Goal: Task Accomplishment & Management: Use online tool/utility

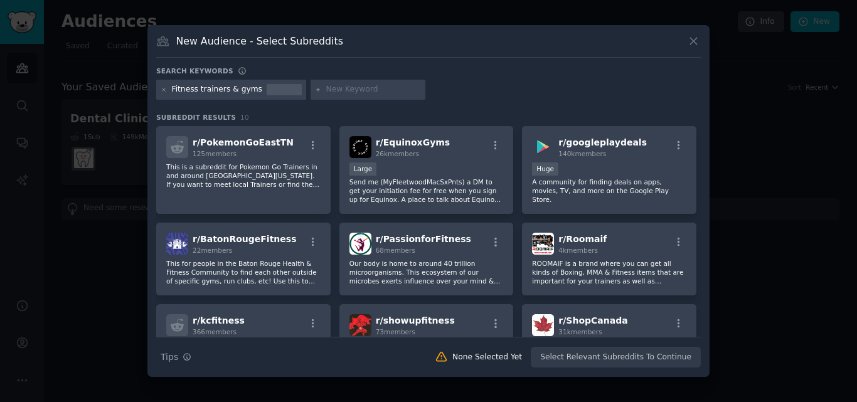
click at [157, 43] on icon at bounding box center [162, 41] width 11 height 9
click at [692, 42] on icon at bounding box center [693, 41] width 7 height 7
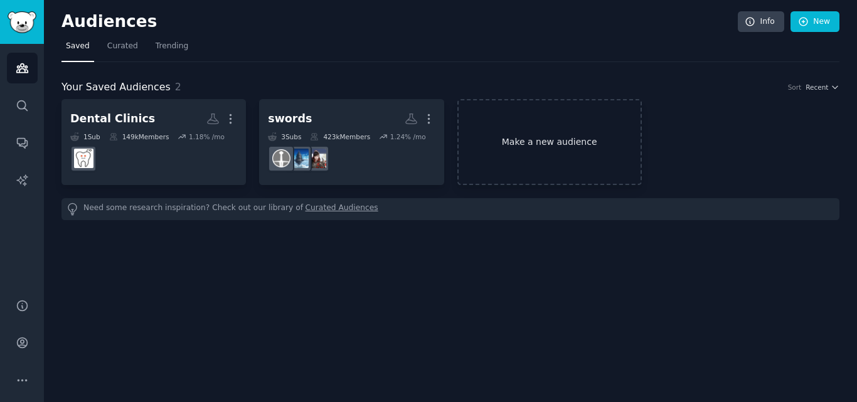
click at [562, 140] on link "Make a new audience" at bounding box center [549, 142] width 184 height 86
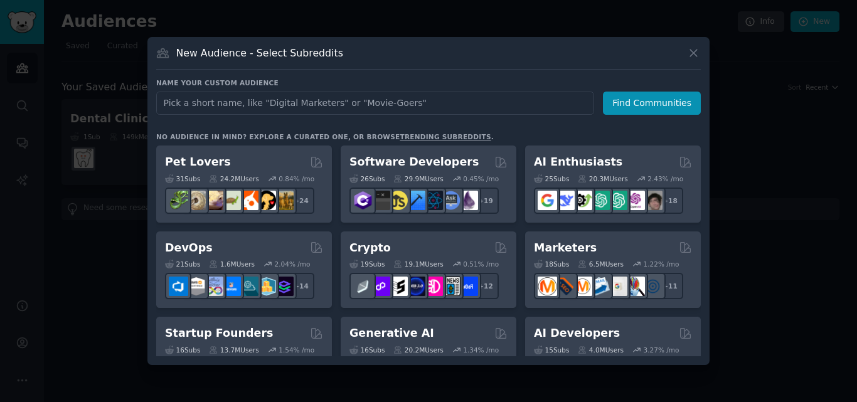
click at [381, 105] on input "text" at bounding box center [375, 103] width 438 height 23
type input "sport"
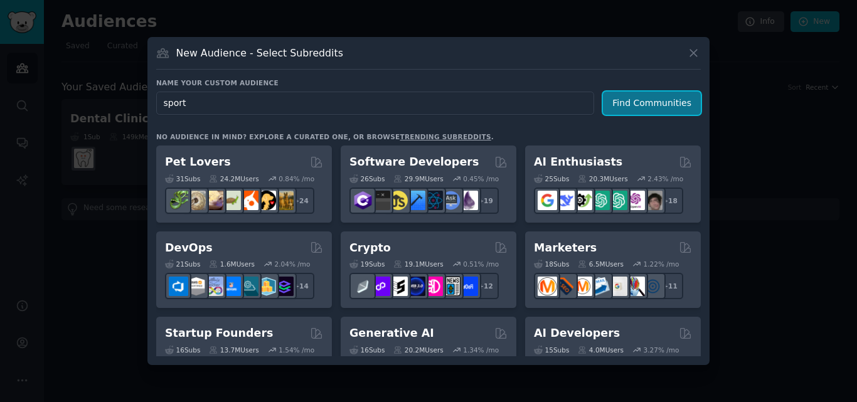
click at [680, 95] on button "Find Communities" at bounding box center [652, 103] width 98 height 23
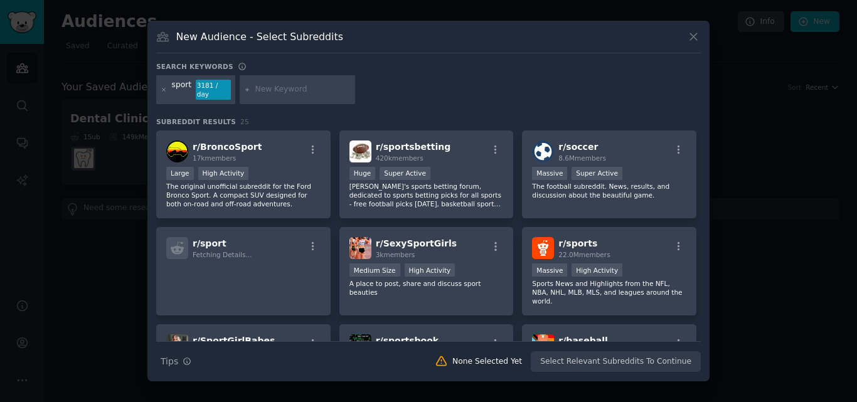
click at [438, 167] on div "Huge Super Active" at bounding box center [426, 175] width 154 height 16
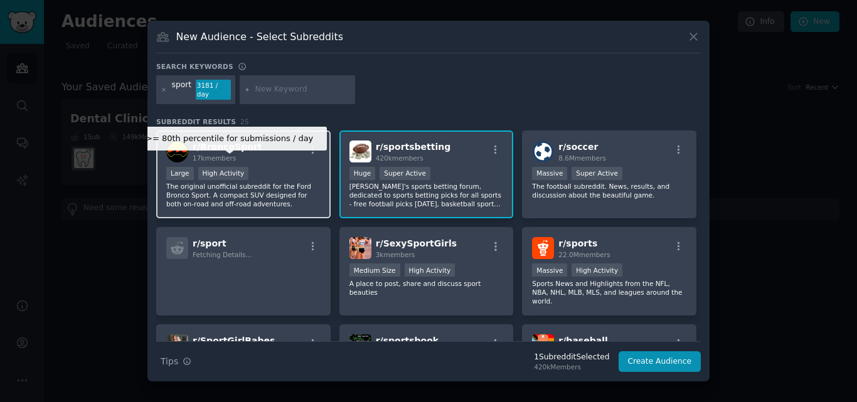
click at [214, 167] on div "High Activity" at bounding box center [223, 173] width 51 height 13
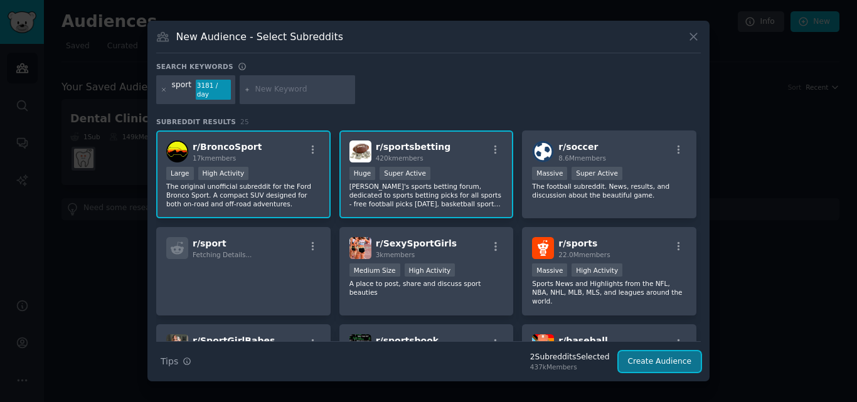
click at [648, 351] on button "Create Audience" at bounding box center [659, 361] width 83 height 21
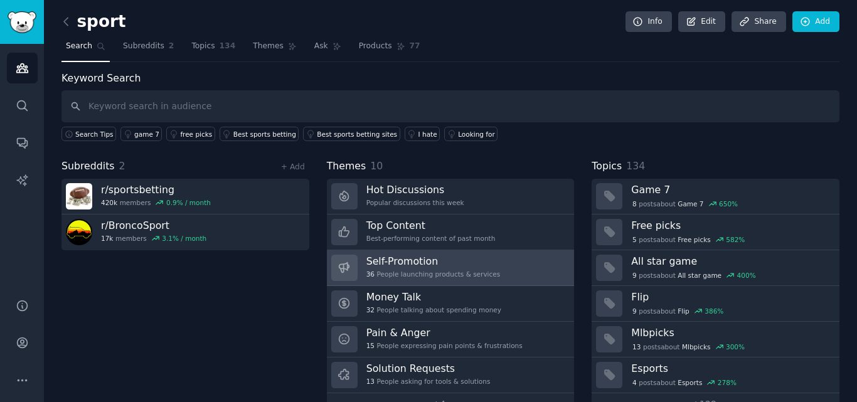
scroll to position [31, 0]
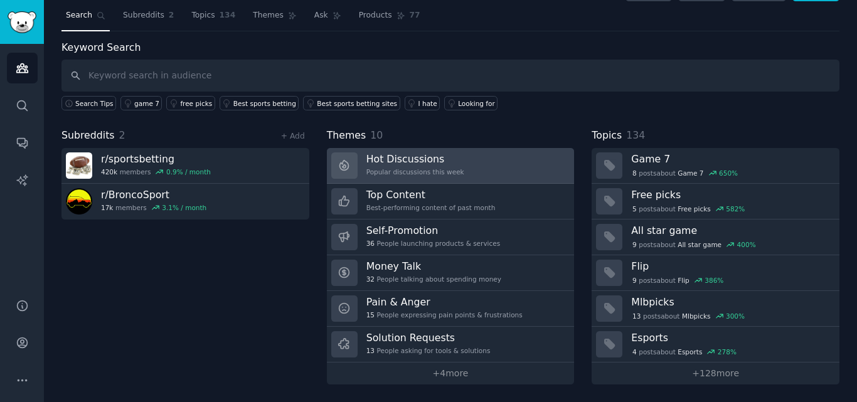
click at [423, 161] on h3 "Hot Discussions" at bounding box center [415, 158] width 98 height 13
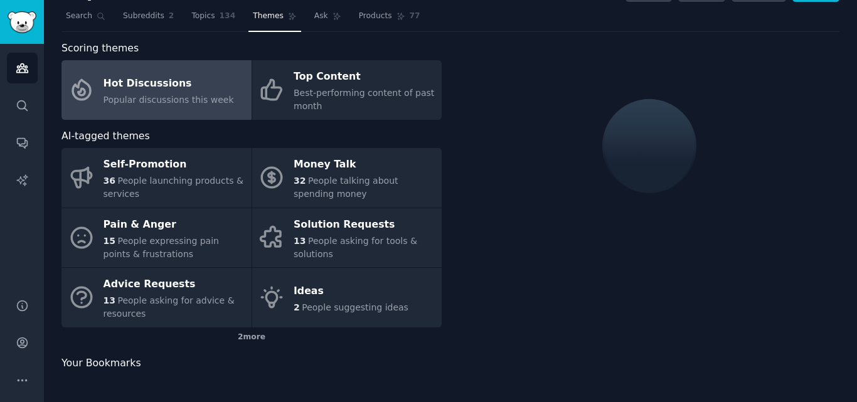
scroll to position [31, 0]
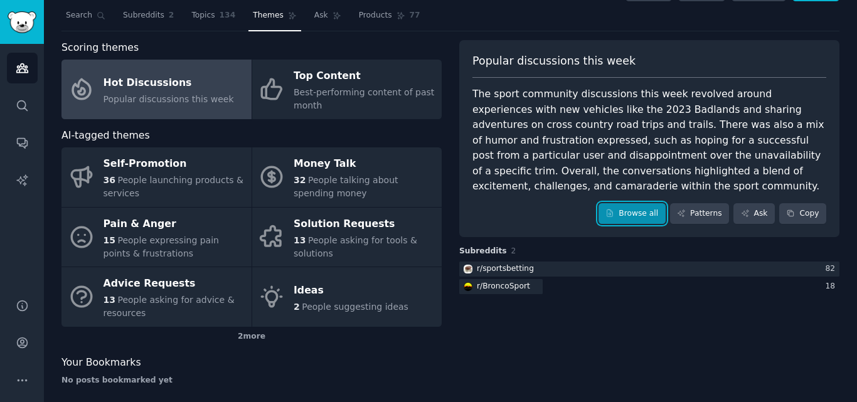
click at [642, 203] on link "Browse all" at bounding box center [631, 213] width 67 height 21
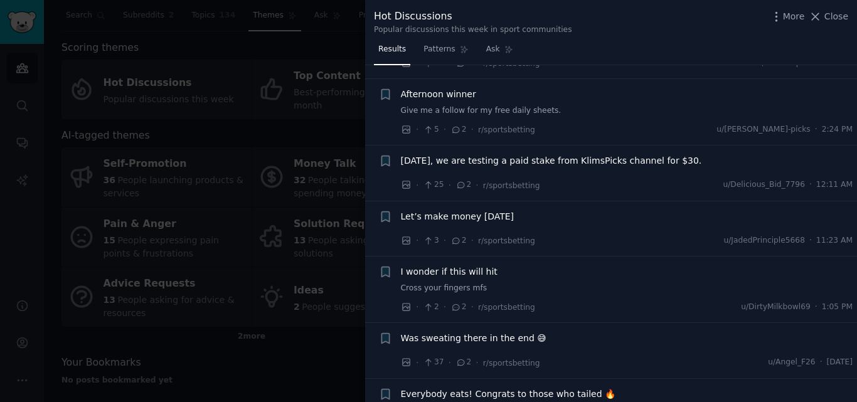
scroll to position [3029, 0]
drag, startPoint x: 532, startPoint y: 206, endPoint x: 471, endPoint y: 206, distance: 61.5
click at [471, 233] on div "· 3 · 2 · r/sportsbetting u/JadedPrinciple5668 · 11:23 AM" at bounding box center [627, 239] width 452 height 13
copy div "· r/sportsbetting"
